Goal: Transaction & Acquisition: Purchase product/service

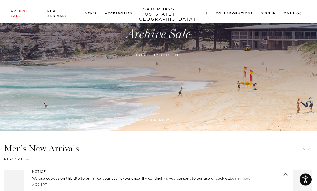
scroll to position [84, 0]
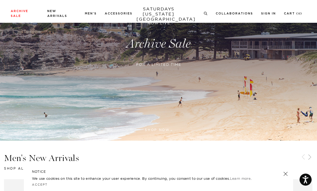
click at [151, 133] on link at bounding box center [158, 44] width 317 height 194
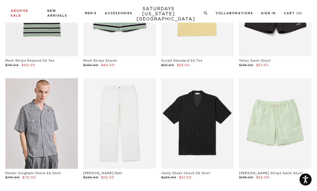
scroll to position [202, 0]
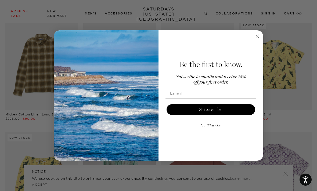
scroll to position [1301, 0]
click at [215, 125] on button "No Thanks" at bounding box center [210, 126] width 91 height 11
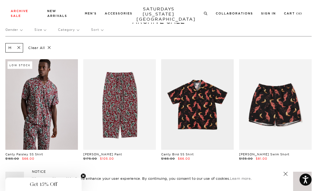
scroll to position [0, 0]
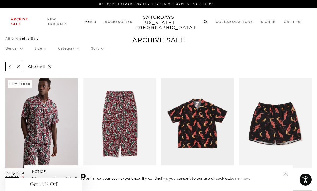
click at [281, 73] on img at bounding box center [276, 62] width 39 height 59
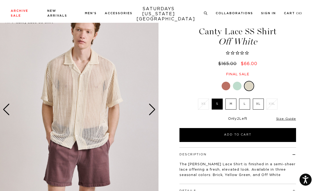
scroll to position [15, 0]
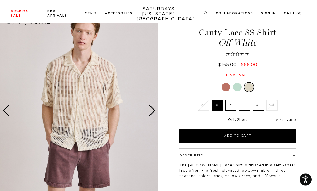
click at [152, 111] on div "Next slide" at bounding box center [151, 111] width 7 height 12
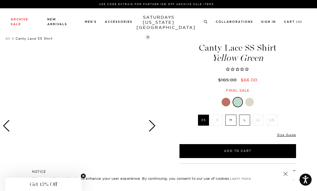
click at [159, 20] on link "SATURDAYS NEW YORK CITY" at bounding box center [158, 22] width 44 height 15
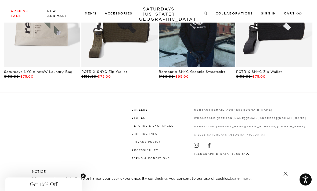
scroll to position [957, 0]
click at [158, 136] on link "Shipping Info" at bounding box center [145, 134] width 26 height 3
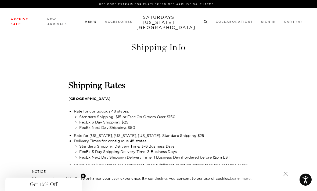
click at [7, 45] on link "Tees" at bounding box center [8, 45] width 7 height 4
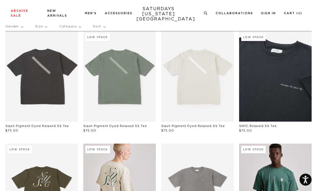
scroll to position [29, 0]
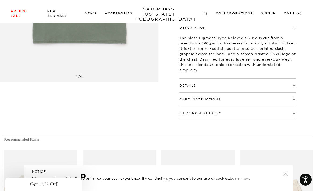
scroll to position [144, 0]
click at [259, 81] on h4 "Details" at bounding box center [237, 82] width 117 height 9
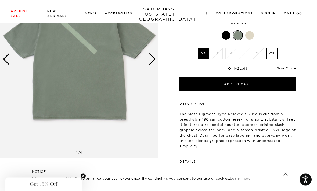
click at [154, 61] on div "Next slide" at bounding box center [151, 60] width 7 height 12
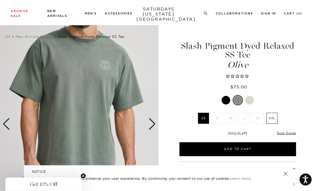
scroll to position [2, 0]
click at [251, 96] on div at bounding box center [249, 100] width 9 height 9
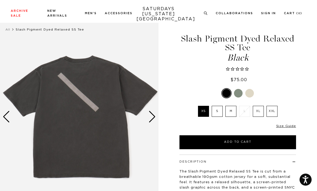
scroll to position [14, 0]
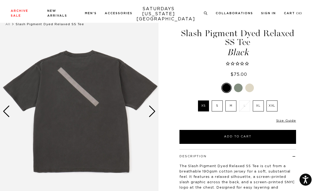
click at [157, 113] on img at bounding box center [79, 112] width 158 height 198
click at [151, 109] on div "Next slide" at bounding box center [151, 112] width 7 height 12
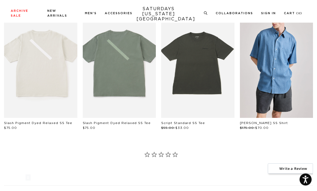
scroll to position [286, 0]
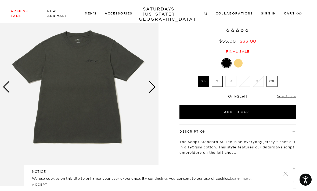
scroll to position [37, 0]
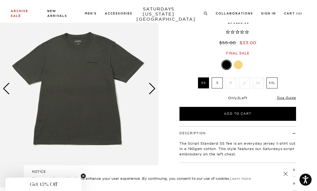
click at [154, 90] on div "Next slide" at bounding box center [151, 89] width 7 height 12
click at [152, 96] on img at bounding box center [79, 89] width 158 height 198
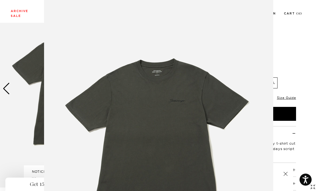
scroll to position [42, 0]
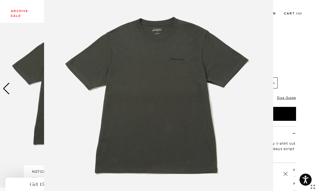
click at [152, 89] on img at bounding box center [158, 95] width 229 height 275
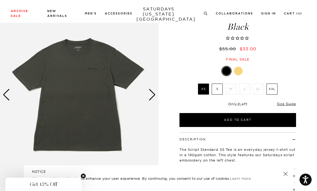
scroll to position [0, 0]
